Goal: Information Seeking & Learning: Find specific fact

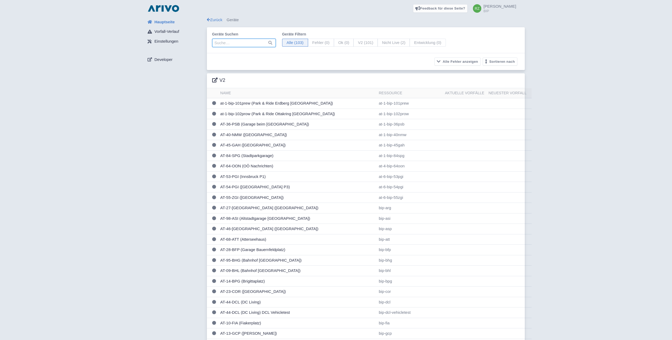
click at [242, 43] on input "search" at bounding box center [244, 43] width 64 height 8
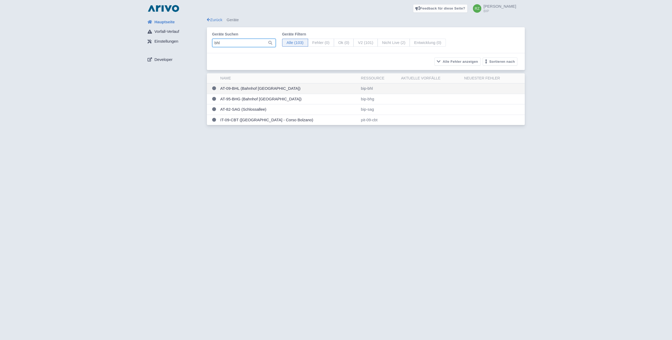
type input "bhl"
click at [254, 87] on td "AT-09-BHL (Bahnhof [GEOGRAPHIC_DATA])" at bounding box center [288, 88] width 141 height 11
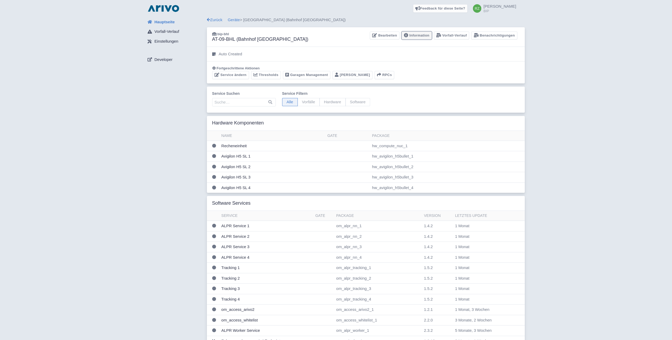
drag, startPoint x: 416, startPoint y: 35, endPoint x: 410, endPoint y: 38, distance: 7.3
click at [416, 35] on link "Information" at bounding box center [416, 36] width 30 height 8
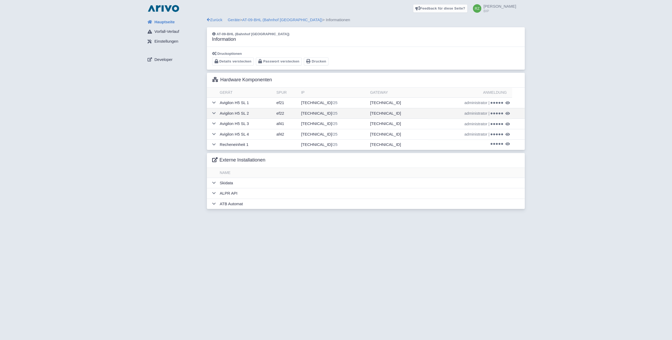
click at [325, 113] on td "172.16.9.248 /25" at bounding box center [333, 113] width 69 height 11
click at [478, 113] on span "administrator" at bounding box center [475, 113] width 23 height 6
click at [498, 113] on icon at bounding box center [499, 114] width 2 height 2
